Goal: Task Accomplishment & Management: Manage account settings

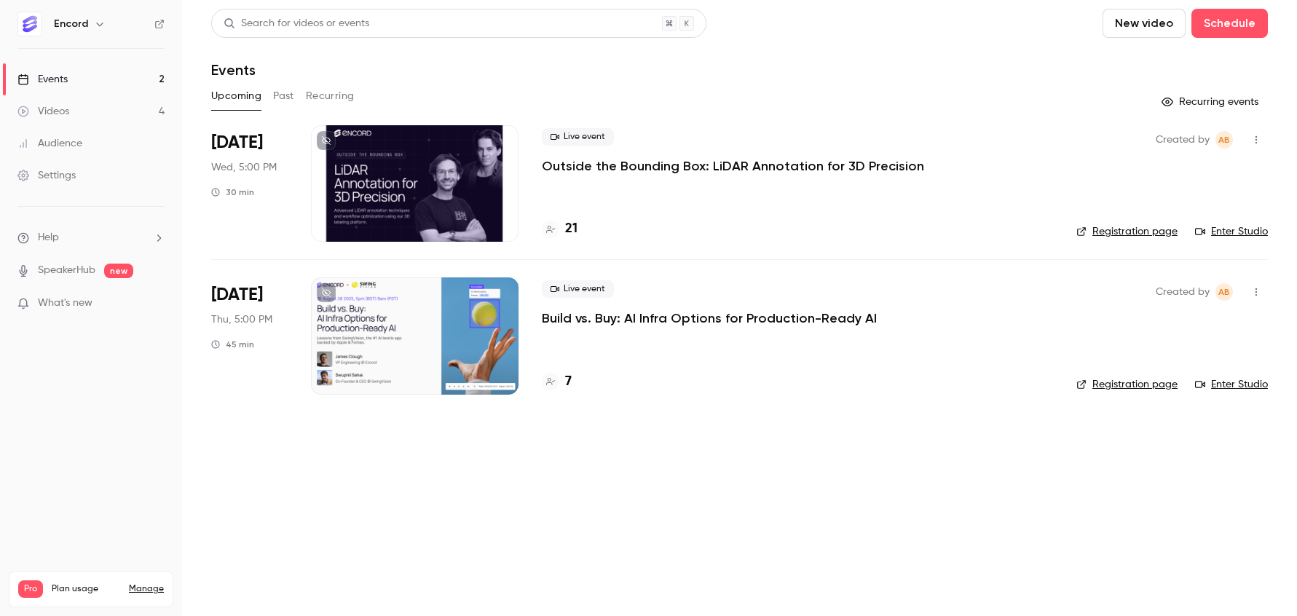
click at [596, 174] on p "Outside the Bounding Box: LiDAR Annotation for 3D Precision" at bounding box center [733, 165] width 382 height 17
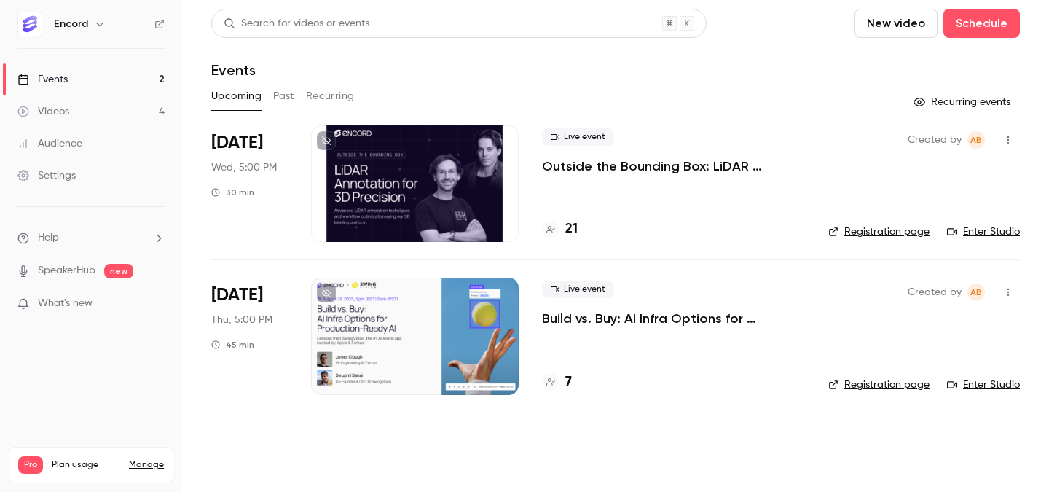
click at [635, 169] on p "Outside the Bounding Box: LiDAR Annotation for 3D Precision" at bounding box center [673, 165] width 263 height 17
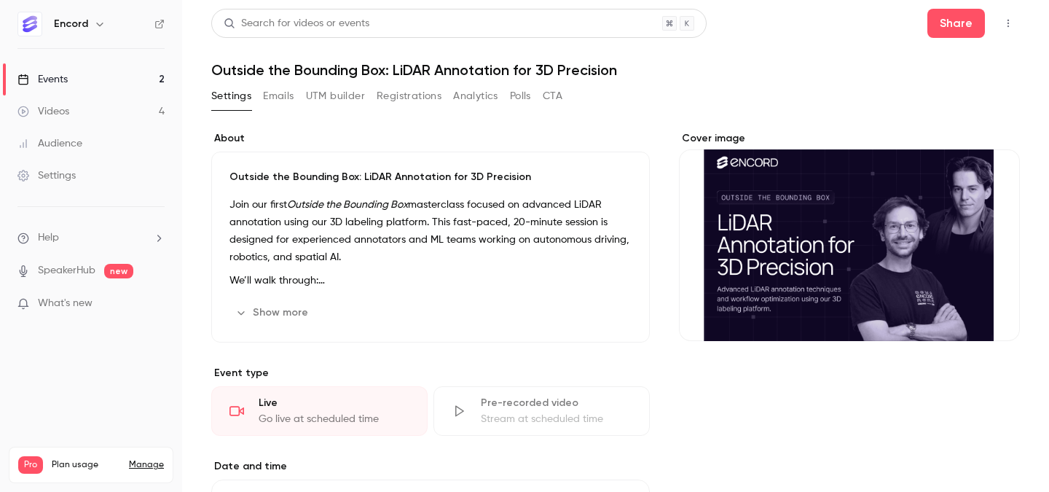
click at [70, 74] on link "Events 2" at bounding box center [91, 79] width 182 height 32
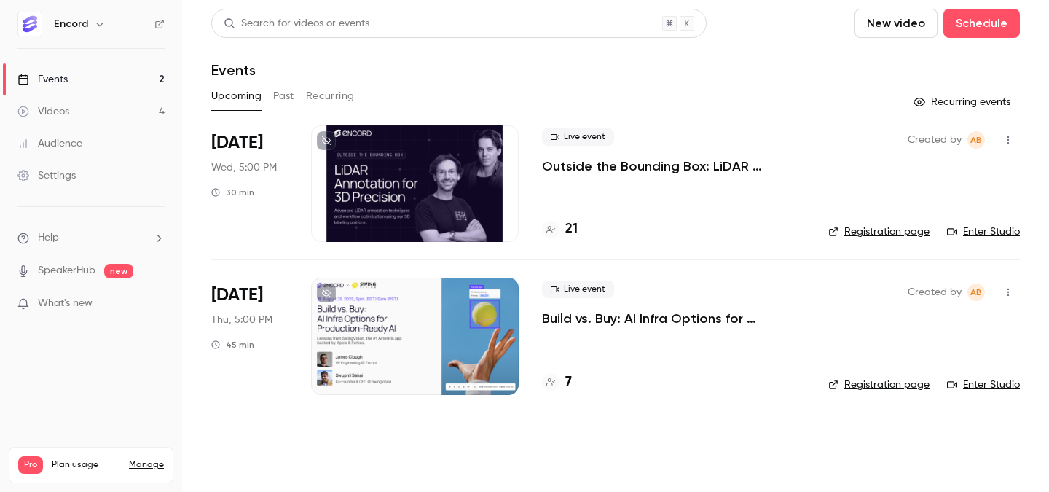
click at [577, 163] on p "Outside the Bounding Box: LiDAR Annotation for 3D Precision" at bounding box center [673, 165] width 263 height 17
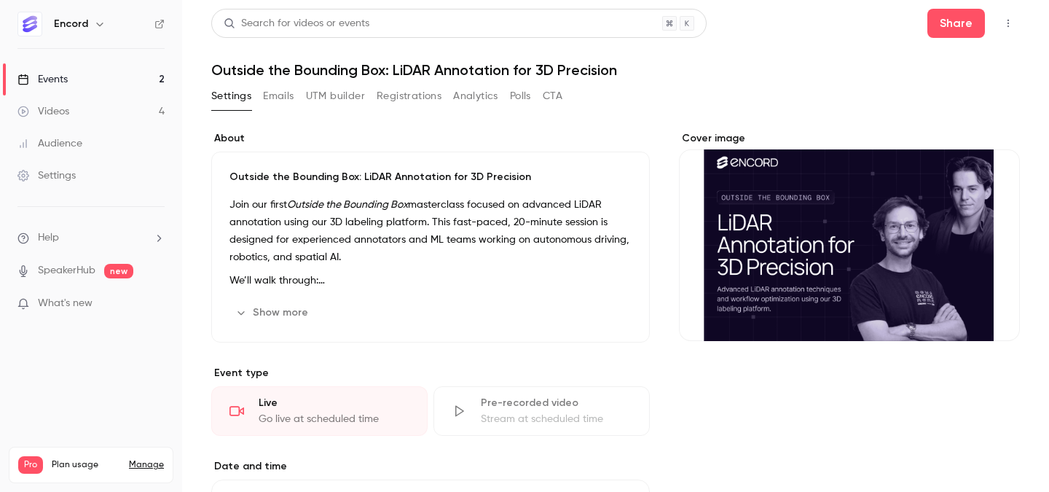
click at [1005, 23] on icon "button" at bounding box center [1008, 23] width 12 height 10
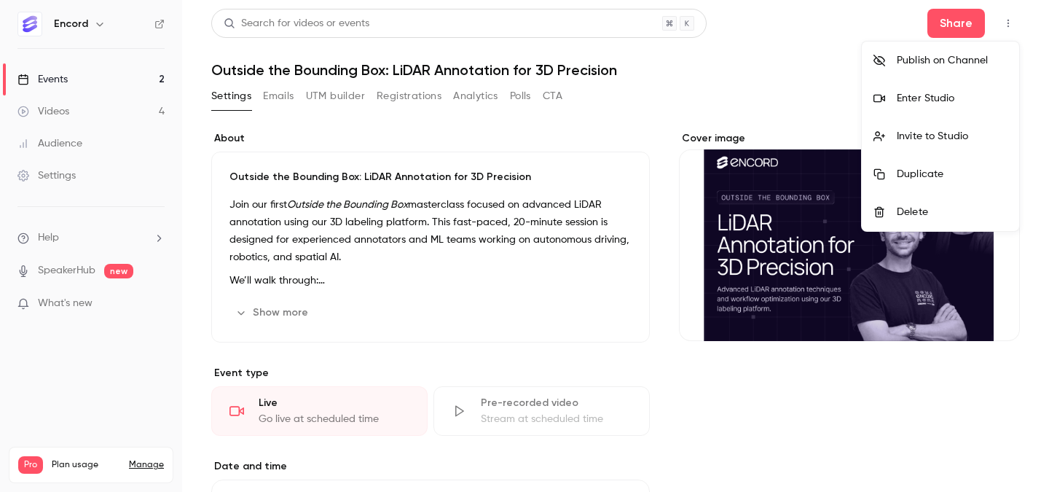
click at [937, 98] on div "Enter Studio" at bounding box center [951, 98] width 111 height 15
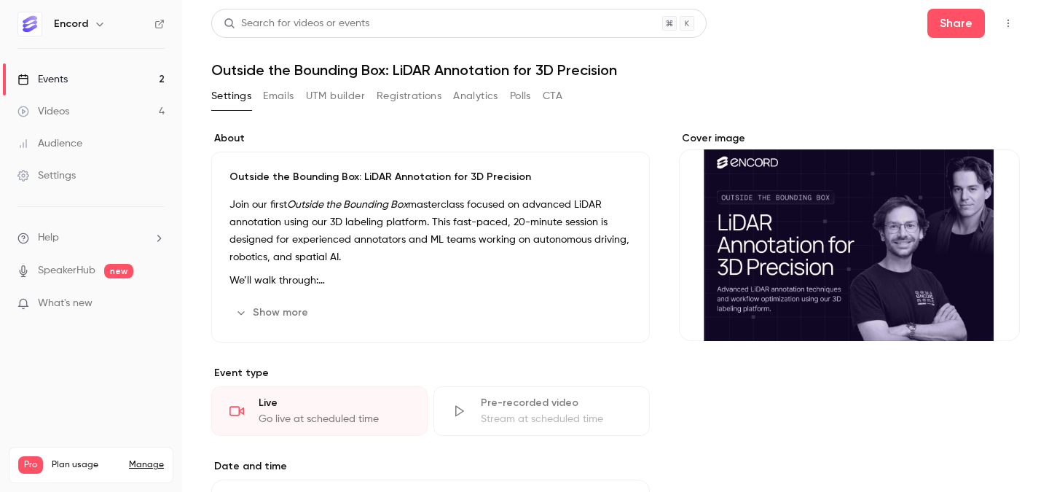
click at [1007, 26] on icon "button" at bounding box center [1007, 24] width 1 height 8
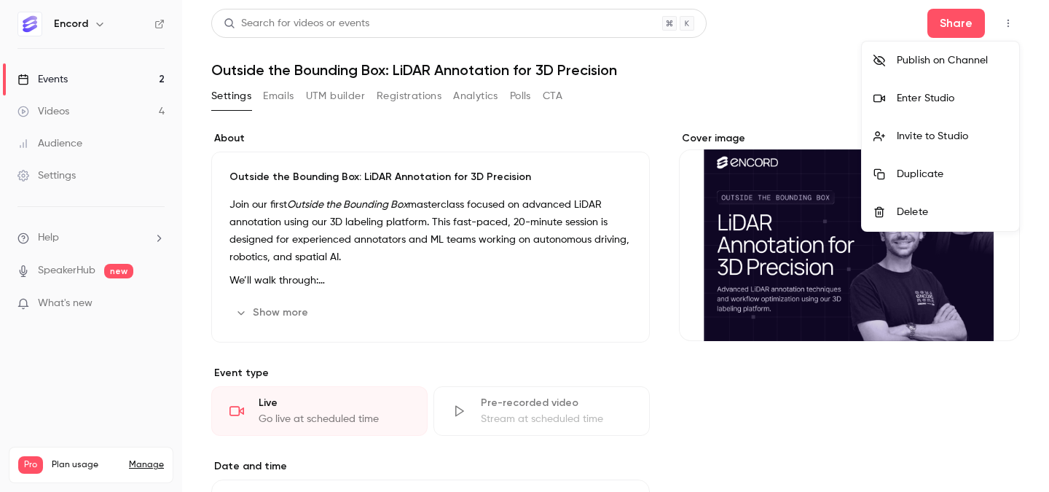
click at [968, 138] on div "Invite to Studio" at bounding box center [951, 136] width 111 height 15
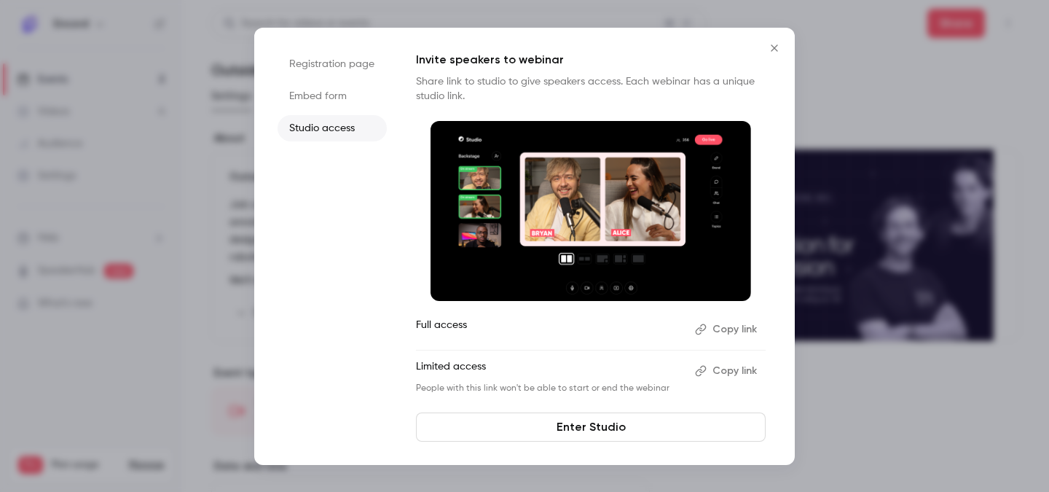
click at [712, 340] on button "Copy link" at bounding box center [727, 328] width 76 height 23
click at [778, 42] on icon "Close" at bounding box center [773, 48] width 17 height 12
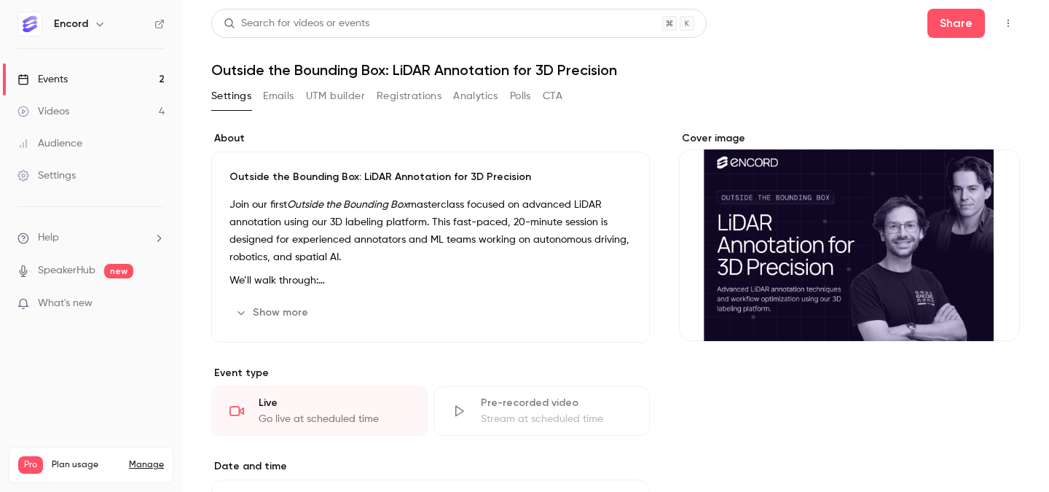
click at [1012, 26] on icon "button" at bounding box center [1008, 23] width 12 height 10
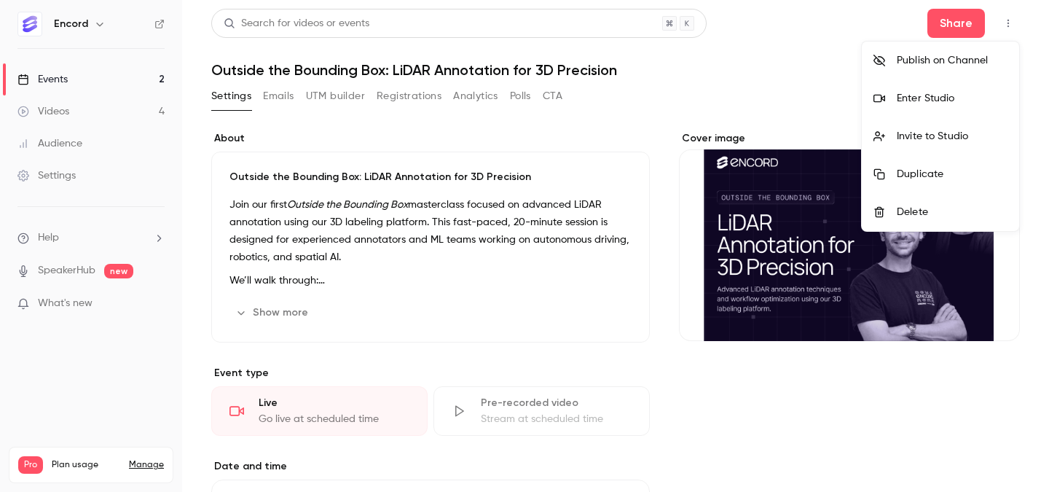
click at [1001, 103] on div "Enter Studio" at bounding box center [951, 98] width 111 height 15
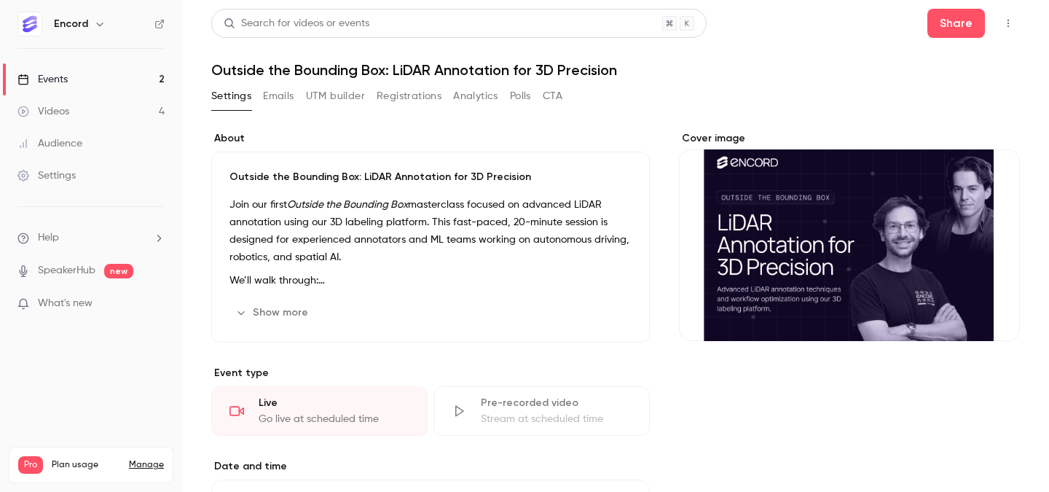
click at [133, 70] on link "Events 2" at bounding box center [91, 79] width 182 height 32
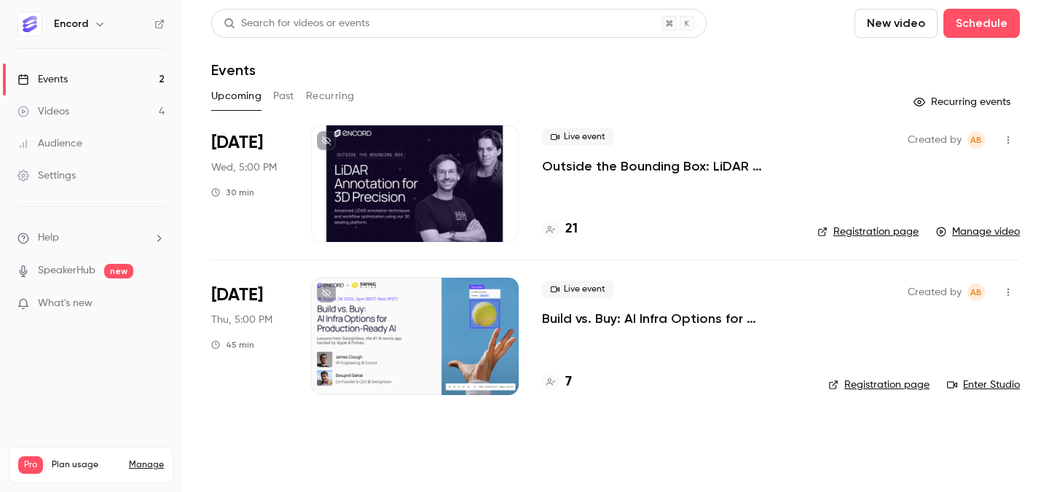
click at [283, 92] on button "Past" at bounding box center [283, 95] width 21 height 23
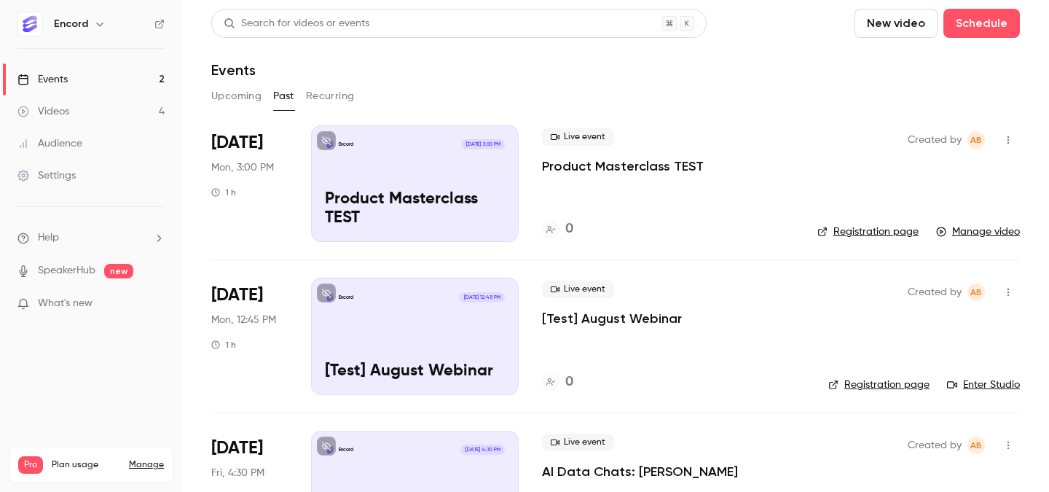
click at [236, 96] on button "Upcoming" at bounding box center [236, 95] width 50 height 23
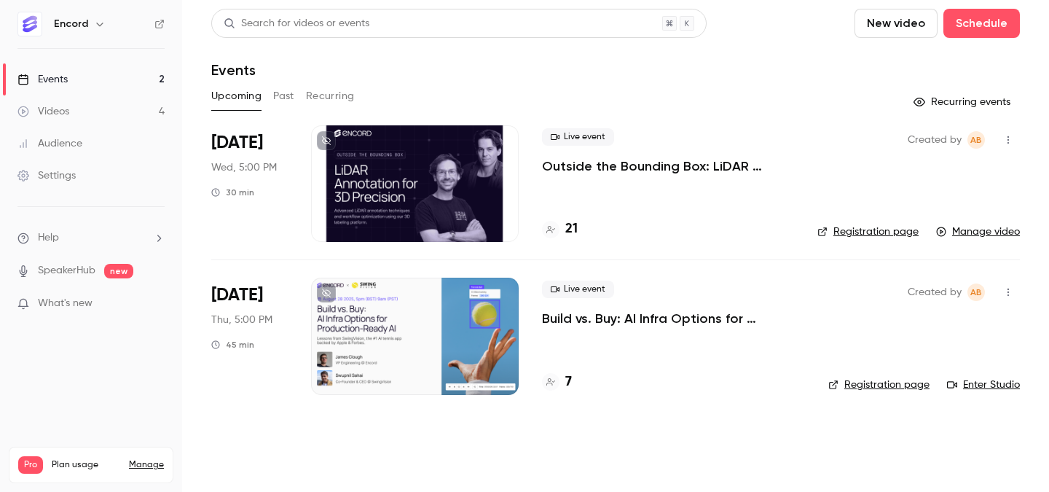
click at [627, 166] on p "Outside the Bounding Box: LiDAR Annotation for 3D Precision" at bounding box center [668, 165] width 252 height 17
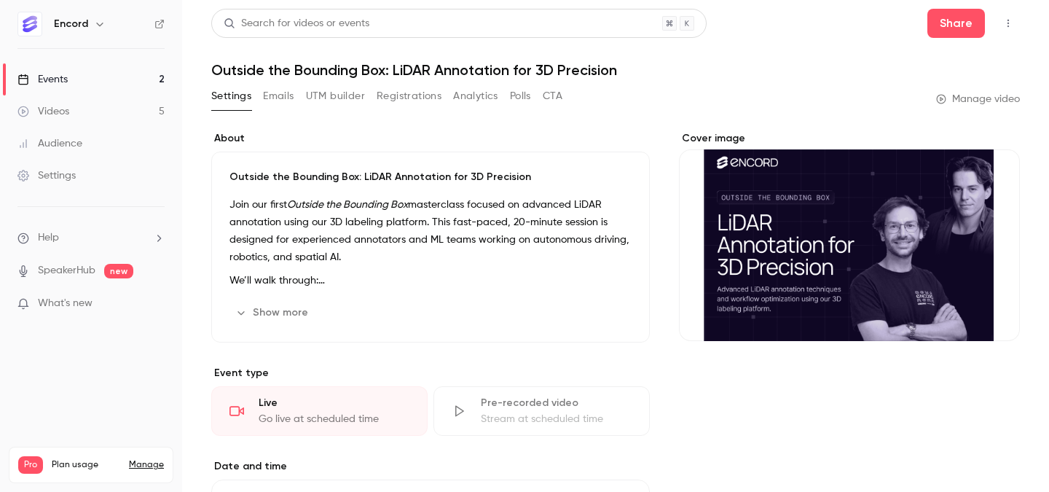
click at [99, 76] on link "Events 2" at bounding box center [91, 79] width 182 height 32
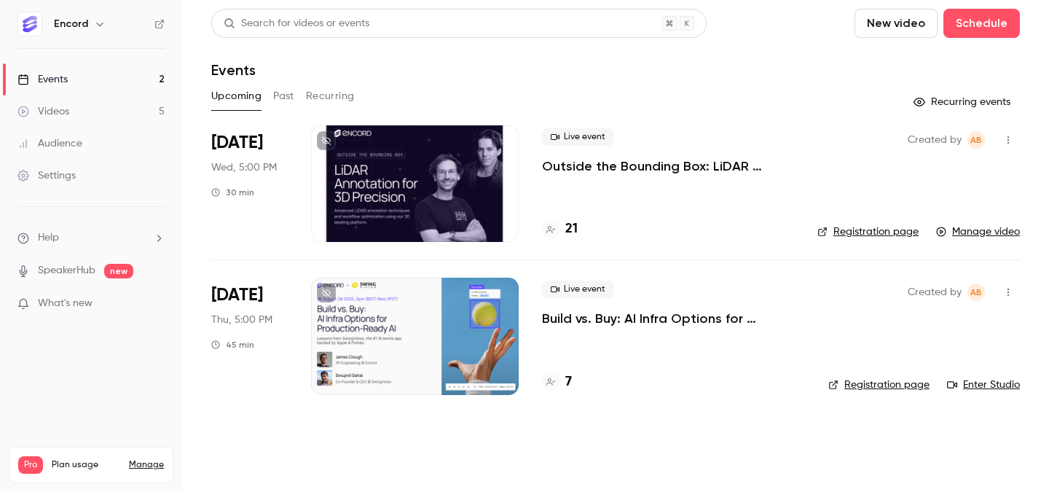
click at [577, 165] on p "Outside the Bounding Box: LiDAR Annotation for 3D Precision" at bounding box center [668, 165] width 252 height 17
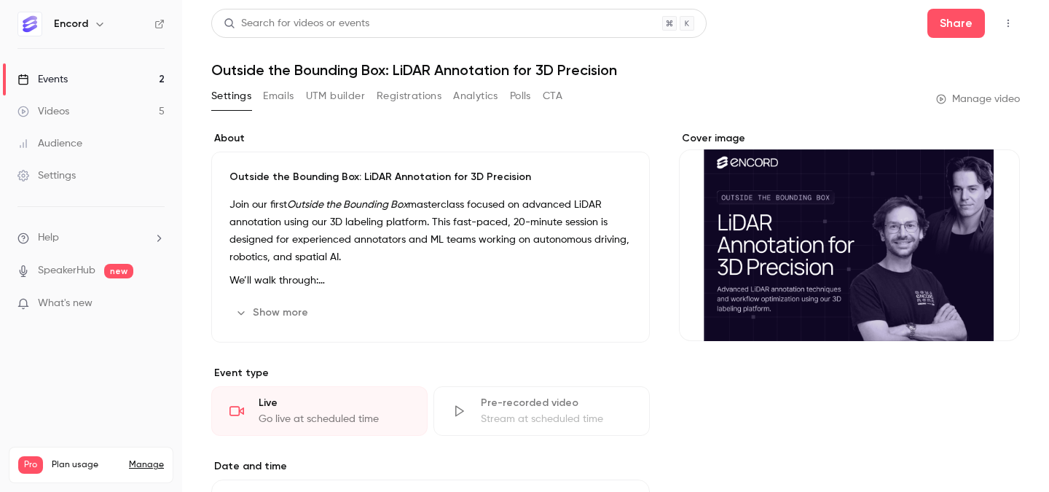
click at [965, 103] on link "Manage video" at bounding box center [978, 99] width 84 height 15
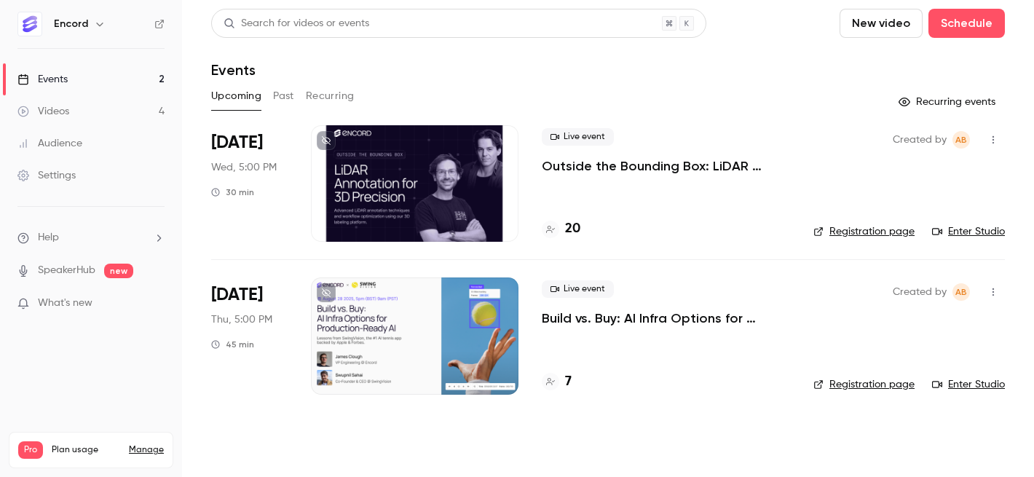
click at [285, 94] on button "Past" at bounding box center [283, 95] width 21 height 23
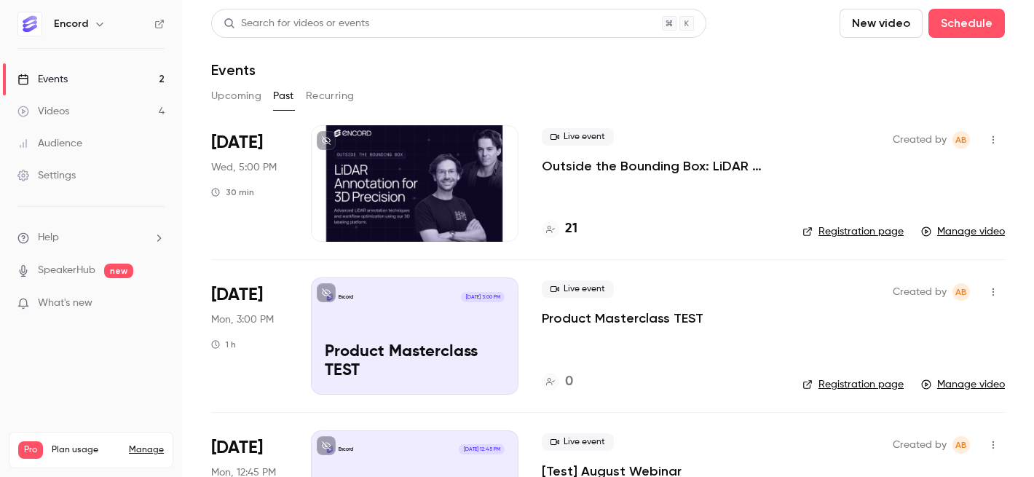
click at [580, 176] on div "Live event Outside the Bounding Box: LiDAR Annotation for 3D Precision 21" at bounding box center [660, 183] width 237 height 117
click at [583, 164] on p "Outside the Bounding Box: LiDAR Annotation for 3D Precision" at bounding box center [660, 165] width 237 height 17
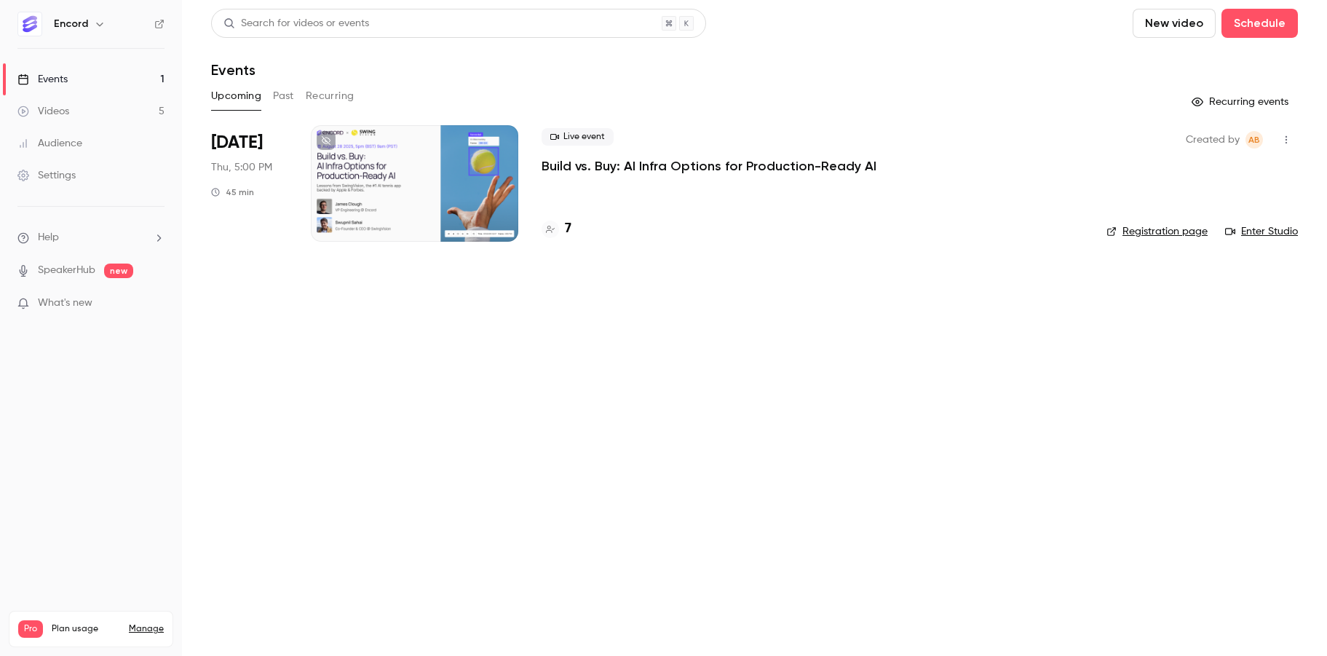
click at [281, 95] on button "Past" at bounding box center [283, 95] width 21 height 23
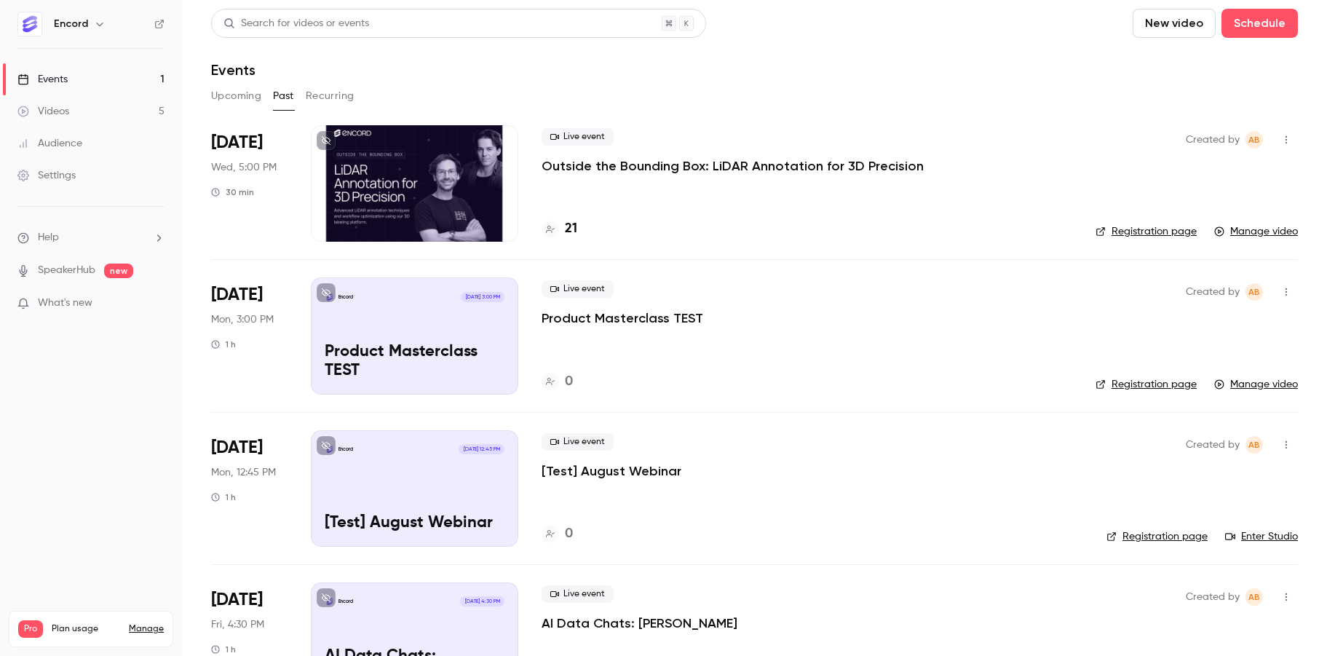
click at [567, 173] on p "Outside the Bounding Box: LiDAR Annotation for 3D Precision" at bounding box center [733, 165] width 382 height 17
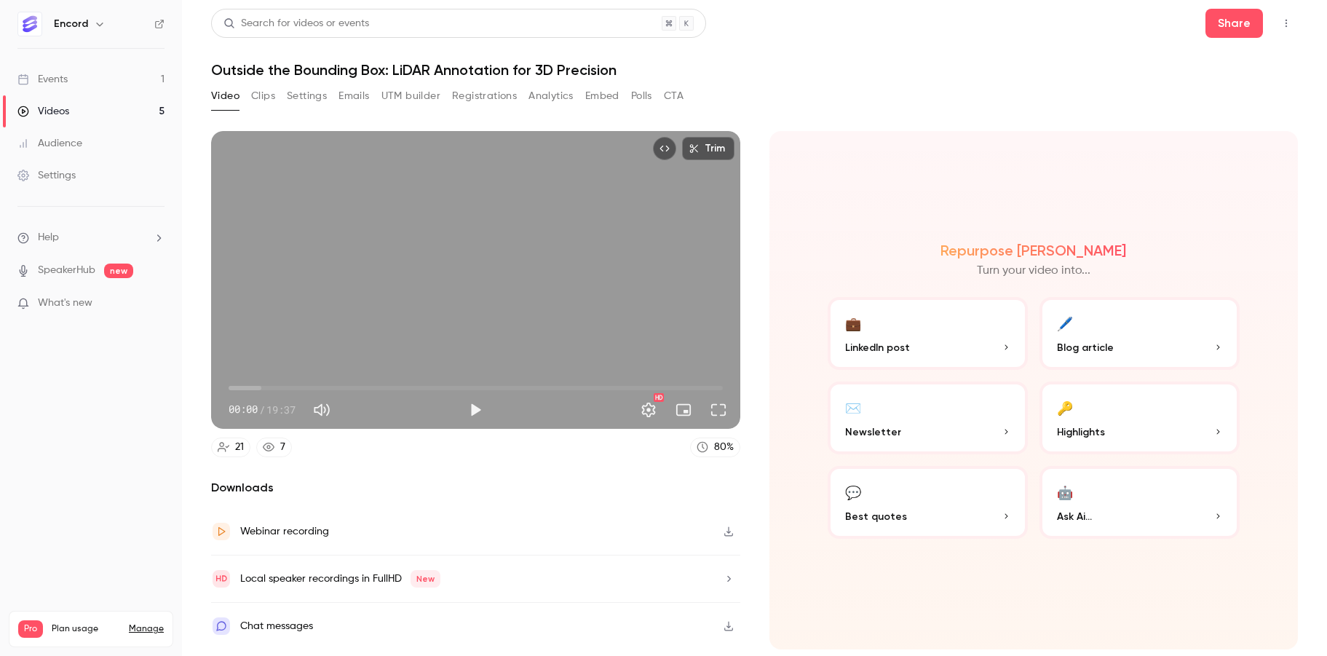
click at [339, 95] on button "Emails" at bounding box center [354, 95] width 31 height 23
